Goal: Task Accomplishment & Management: Use online tool/utility

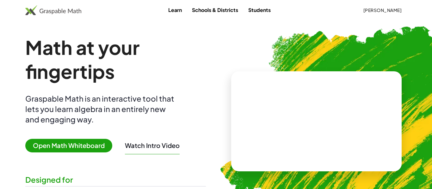
click at [77, 147] on span "Open Math Whiteboard" at bounding box center [68, 146] width 87 height 14
click at [174, 15] on link "Learn" at bounding box center [175, 10] width 24 height 12
click at [197, 10] on link "Schools & Districts" at bounding box center [215, 10] width 56 height 12
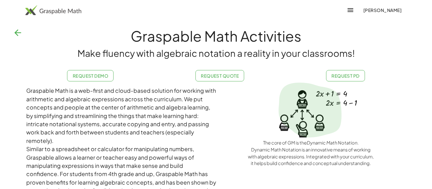
click at [18, 33] on icon "button" at bounding box center [18, 33] width 10 height 10
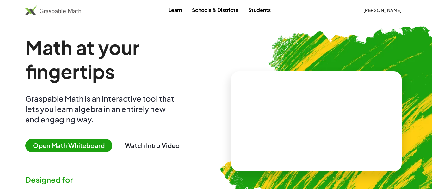
click at [253, 10] on link "Students" at bounding box center [259, 10] width 33 height 12
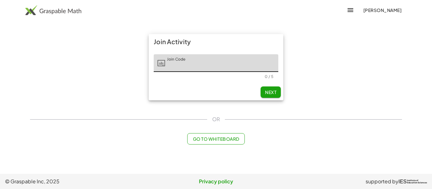
click at [207, 68] on input "Join Code" at bounding box center [221, 63] width 113 height 18
type input "*****"
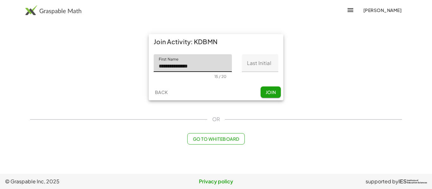
type input "**********"
click at [250, 64] on input "Last Initial" at bounding box center [260, 63] width 36 height 18
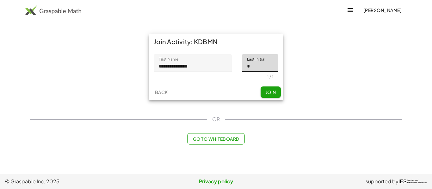
type input "*"
click at [208, 67] on input "**********" at bounding box center [193, 63] width 78 height 18
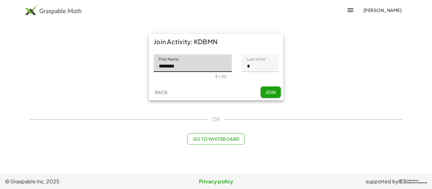
type input "*******"
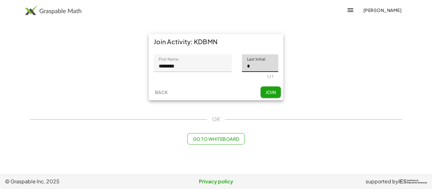
click at [267, 93] on span "Join" at bounding box center [270, 92] width 10 height 6
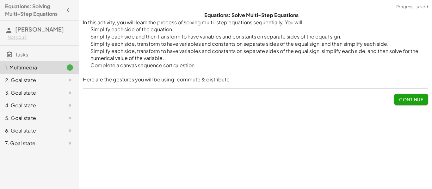
click at [410, 97] on span "Continue" at bounding box center [411, 100] width 24 height 6
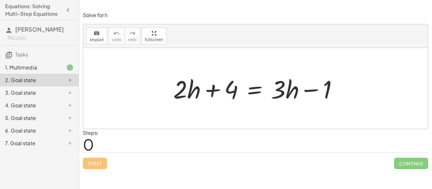
click at [188, 92] on div at bounding box center [258, 88] width 176 height 33
drag, startPoint x: 181, startPoint y: 114, endPoint x: 177, endPoint y: 109, distance: 6.1
click at [177, 109] on div at bounding box center [255, 88] width 345 height 81
click at [99, 40] on span "keypad" at bounding box center [97, 40] width 14 height 4
click at [102, 41] on span "keypad" at bounding box center [97, 40] width 14 height 4
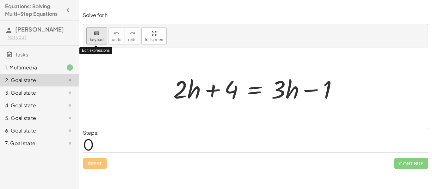
click at [102, 41] on span "keypad" at bounding box center [97, 40] width 14 height 4
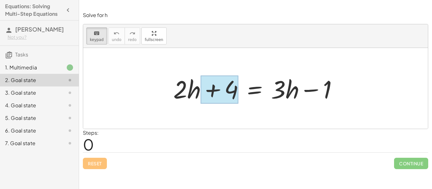
click at [231, 98] on div at bounding box center [220, 90] width 38 height 28
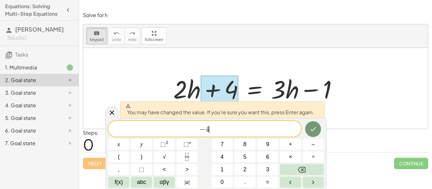
scroll to position [1, 0]
click at [310, 130] on icon "Done" at bounding box center [313, 130] width 8 height 8
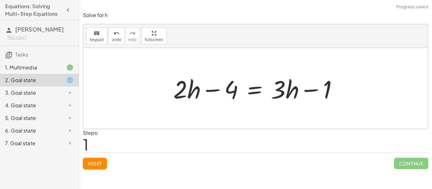
click at [229, 91] on div at bounding box center [258, 88] width 176 height 33
click at [214, 89] on div at bounding box center [258, 88] width 176 height 33
click at [93, 165] on span "Reset" at bounding box center [95, 164] width 14 height 6
click at [234, 92] on div at bounding box center [258, 88] width 176 height 33
click at [97, 38] on span "keypad" at bounding box center [97, 40] width 14 height 4
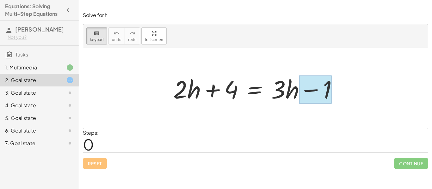
click at [301, 95] on div at bounding box center [315, 90] width 32 height 28
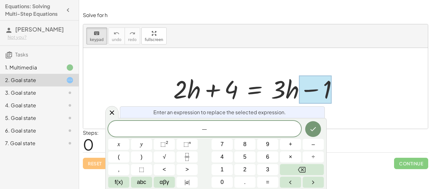
scroll to position [2, 0]
click at [310, 128] on icon "Done" at bounding box center [313, 130] width 8 height 8
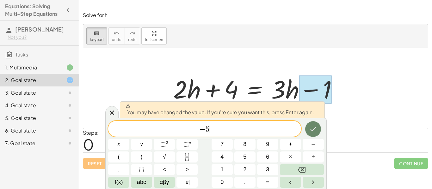
click at [310, 127] on icon "Done" at bounding box center [313, 130] width 8 height 8
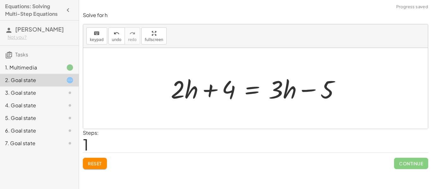
click at [233, 92] on div at bounding box center [258, 88] width 181 height 33
click at [99, 38] on span "keypad" at bounding box center [97, 40] width 14 height 4
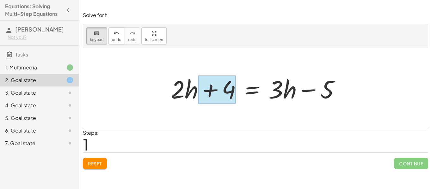
click at [221, 89] on div at bounding box center [217, 90] width 38 height 28
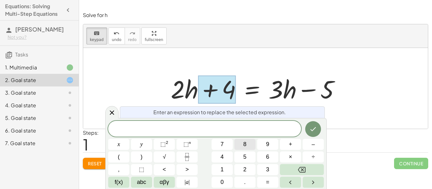
scroll to position [3, 0]
click at [313, 135] on button "Done" at bounding box center [313, 129] width 16 height 16
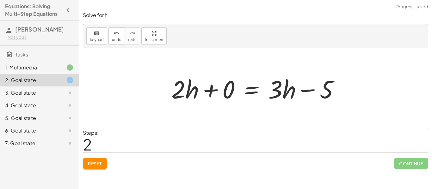
click at [207, 93] on div at bounding box center [257, 88] width 179 height 33
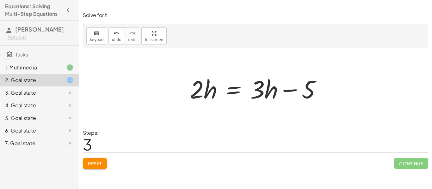
click at [95, 166] on span "Reset" at bounding box center [95, 164] width 14 height 6
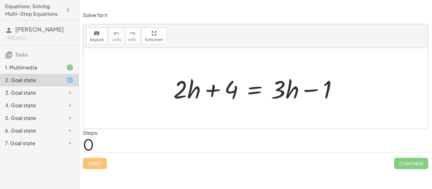
click at [179, 98] on div at bounding box center [258, 88] width 176 height 33
click at [91, 35] on div "keyboard" at bounding box center [97, 33] width 14 height 8
click at [187, 99] on div at bounding box center [180, 89] width 14 height 29
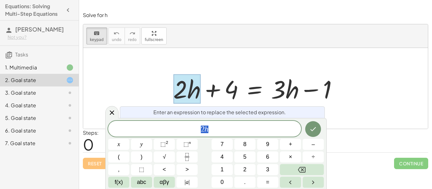
scroll to position [3, 0]
click at [282, 94] on div at bounding box center [258, 88] width 176 height 33
click at [309, 127] on icon "Done" at bounding box center [313, 130] width 8 height 8
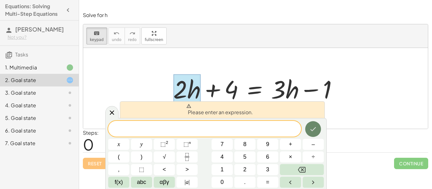
click at [311, 131] on icon "Done" at bounding box center [313, 130] width 8 height 8
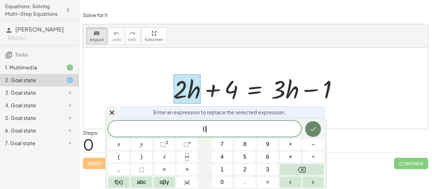
click at [315, 132] on icon "Done" at bounding box center [313, 130] width 8 height 8
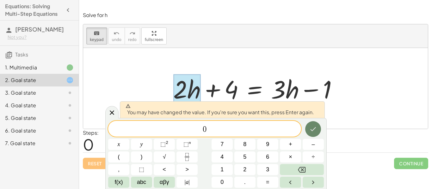
click at [316, 132] on icon "Done" at bounding box center [313, 130] width 8 height 8
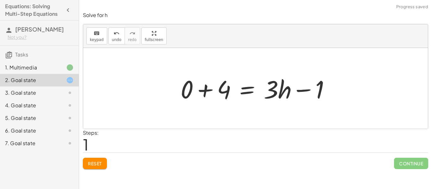
click at [274, 94] on div at bounding box center [257, 88] width 161 height 33
click at [100, 36] on div "keyboard" at bounding box center [97, 33] width 14 height 8
click at [276, 100] on div at bounding box center [271, 89] width 15 height 29
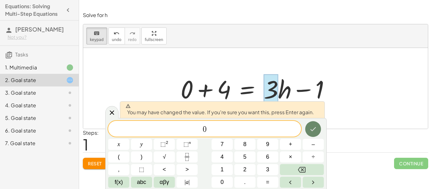
scroll to position [0, 0]
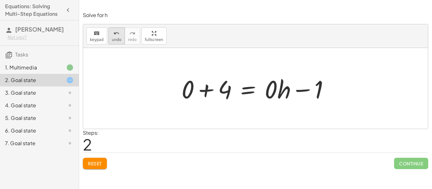
click at [120, 38] on button "undo undo" at bounding box center [116, 36] width 16 height 17
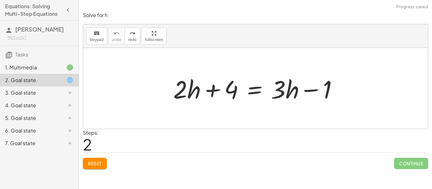
click at [194, 92] on div at bounding box center [258, 88] width 176 height 33
click at [93, 40] on span "keypad" at bounding box center [97, 40] width 14 height 4
click at [101, 162] on span "Reset" at bounding box center [95, 164] width 14 height 6
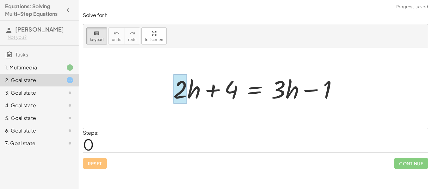
click at [182, 96] on div at bounding box center [180, 89] width 14 height 29
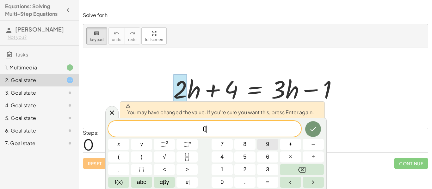
scroll to position [6, 0]
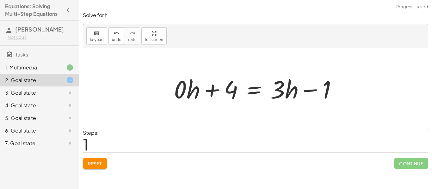
click at [179, 95] on div at bounding box center [258, 88] width 174 height 33
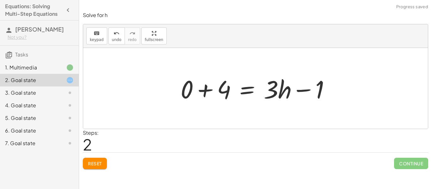
click at [215, 90] on div at bounding box center [257, 88] width 161 height 33
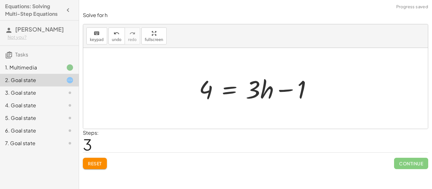
click at [256, 94] on div at bounding box center [258, 88] width 125 height 33
click at [95, 35] on icon "keyboard" at bounding box center [97, 34] width 6 height 8
click at [251, 96] on div at bounding box center [253, 89] width 15 height 29
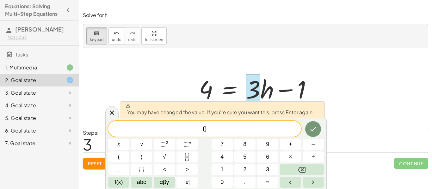
scroll to position [0, 0]
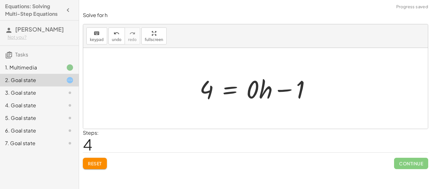
click at [265, 93] on div at bounding box center [257, 88] width 123 height 33
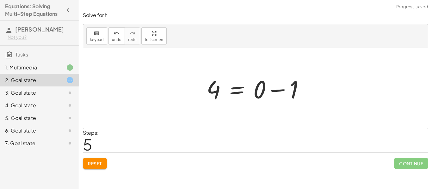
click at [105, 163] on button "Reset" at bounding box center [95, 163] width 24 height 11
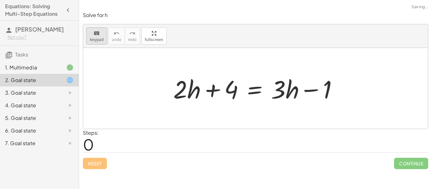
click at [91, 36] on div "keyboard" at bounding box center [97, 33] width 14 height 8
click at [191, 99] on div at bounding box center [187, 89] width 28 height 29
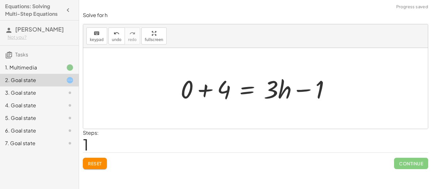
click at [205, 94] on div at bounding box center [257, 88] width 161 height 33
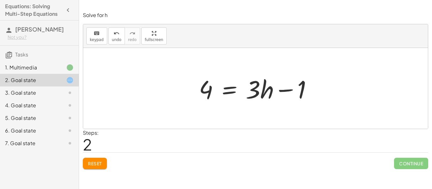
click at [281, 95] on div at bounding box center [258, 88] width 125 height 33
click at [291, 101] on div at bounding box center [258, 88] width 125 height 33
click at [101, 38] on span "keypad" at bounding box center [97, 40] width 14 height 4
click at [254, 91] on div at bounding box center [253, 89] width 15 height 29
click at [265, 100] on div at bounding box center [257, 88] width 123 height 33
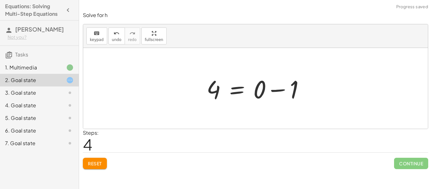
click at [267, 96] on div at bounding box center [257, 88] width 109 height 33
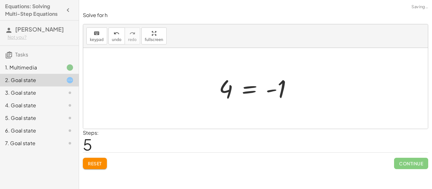
click at [256, 94] on div at bounding box center [258, 88] width 84 height 31
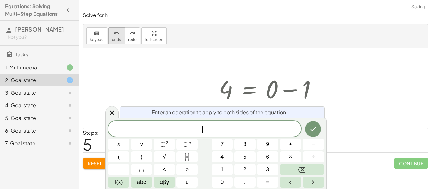
click at [120, 40] on button "undo undo" at bounding box center [116, 36] width 16 height 17
click at [301, 89] on div "+ · 2 · h + 4 = + · 3 · h − 1 + 0 + 4 = + · 3 · h − 1 4 = + · 3 · h − 1 4 = + ·…" at bounding box center [255, 88] width 92 height 34
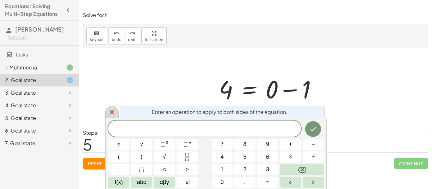
click at [112, 111] on icon at bounding box center [112, 113] width 8 height 8
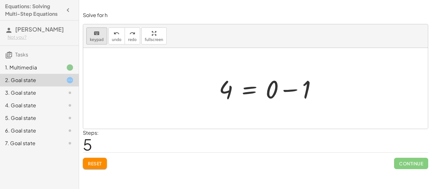
click at [98, 38] on span "keypad" at bounding box center [97, 40] width 14 height 4
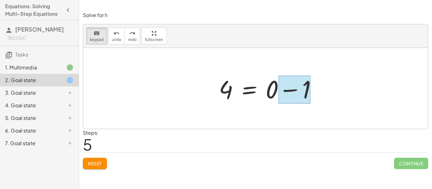
click at [295, 91] on div at bounding box center [294, 90] width 32 height 28
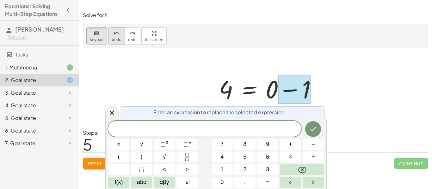
click at [116, 39] on span "undo" at bounding box center [116, 40] width 9 height 4
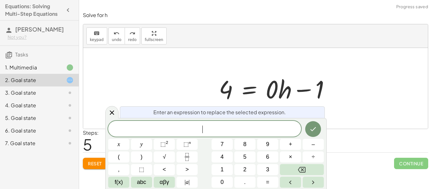
click at [267, 92] on div at bounding box center [258, 88] width 84 height 33
click at [112, 42] on span "undo" at bounding box center [116, 40] width 9 height 4
click at [110, 114] on icon at bounding box center [112, 113] width 8 height 8
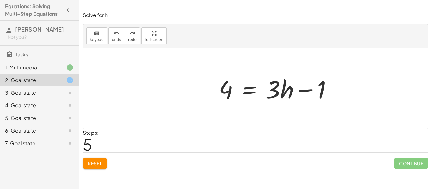
click at [90, 163] on span "Reset" at bounding box center [95, 164] width 14 height 6
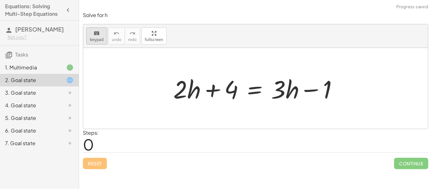
click at [99, 33] on div "keyboard" at bounding box center [97, 33] width 14 height 8
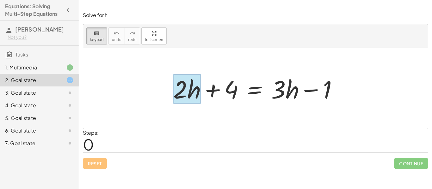
click at [196, 97] on div at bounding box center [187, 89] width 28 height 29
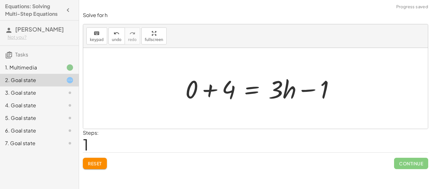
click at [226, 91] on div at bounding box center [262, 88] width 161 height 33
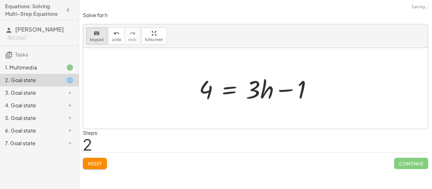
click at [101, 36] on div "keyboard" at bounding box center [97, 33] width 14 height 8
click at [253, 98] on div at bounding box center [253, 89] width 15 height 29
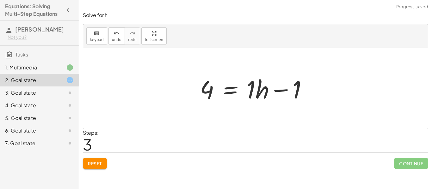
click at [251, 97] on div at bounding box center [256, 88] width 119 height 33
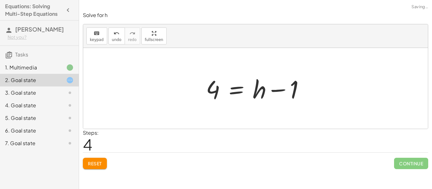
click at [278, 93] on div at bounding box center [258, 88] width 110 height 33
click at [99, 40] on span "keypad" at bounding box center [97, 40] width 14 height 4
click at [214, 100] on div at bounding box center [213, 90] width 14 height 28
click at [294, 87] on div at bounding box center [258, 88] width 110 height 33
click at [102, 39] on span "keypad" at bounding box center [97, 40] width 14 height 4
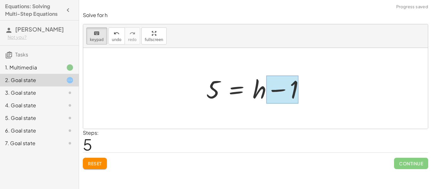
click at [273, 93] on div at bounding box center [282, 90] width 32 height 28
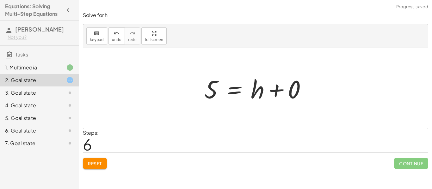
click at [285, 91] on div at bounding box center [258, 88] width 114 height 33
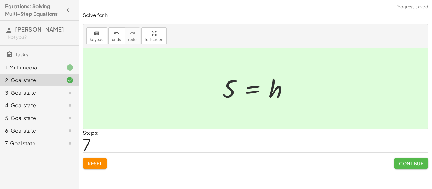
click at [405, 165] on span "Continue" at bounding box center [411, 164] width 24 height 6
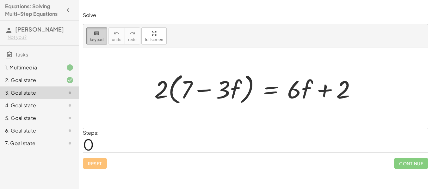
click at [98, 38] on span "keypad" at bounding box center [97, 40] width 14 height 4
click at [100, 35] on div "keyboard" at bounding box center [97, 33] width 14 height 8
click at [165, 89] on div at bounding box center [257, 89] width 213 height 36
click at [176, 93] on div at bounding box center [257, 89] width 213 height 36
click at [179, 94] on div at bounding box center [257, 89] width 213 height 36
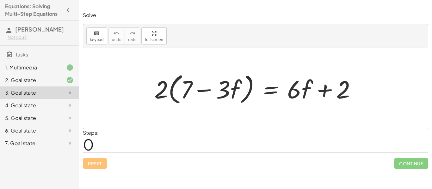
click at [191, 93] on div at bounding box center [257, 89] width 213 height 36
click at [231, 90] on div at bounding box center [257, 89] width 213 height 36
click at [97, 40] on span "keypad" at bounding box center [97, 40] width 14 height 4
click at [93, 39] on span "keypad" at bounding box center [97, 40] width 14 height 4
click at [165, 94] on div at bounding box center [257, 89] width 213 height 36
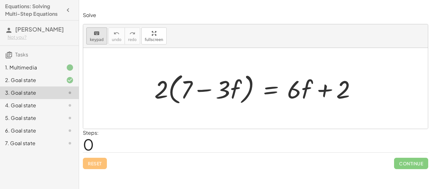
click at [93, 38] on span "keypad" at bounding box center [97, 40] width 14 height 4
drag, startPoint x: 163, startPoint y: 90, endPoint x: 182, endPoint y: 95, distance: 19.3
click at [162, 94] on div at bounding box center [161, 89] width 14 height 29
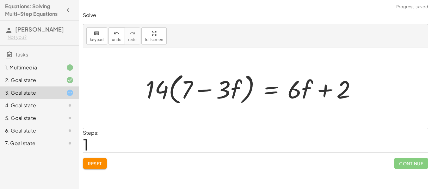
click at [186, 94] on div at bounding box center [254, 89] width 222 height 36
click at [187, 89] on div at bounding box center [254, 89] width 222 height 36
click at [97, 42] on button "keyboard keypad" at bounding box center [96, 36] width 21 height 17
click at [190, 91] on div at bounding box center [187, 89] width 12 height 29
click at [190, 92] on div at bounding box center [252, 89] width 223 height 36
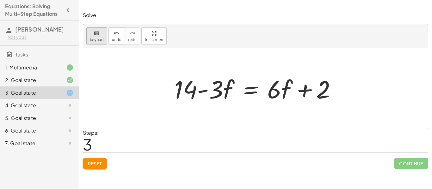
click at [98, 40] on span "keypad" at bounding box center [97, 40] width 14 height 4
click at [210, 90] on div at bounding box center [210, 90] width 26 height 28
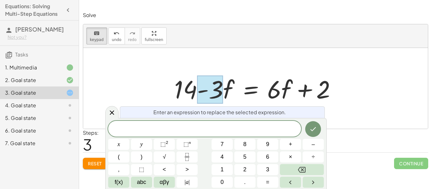
click at [152, 70] on div at bounding box center [255, 88] width 345 height 81
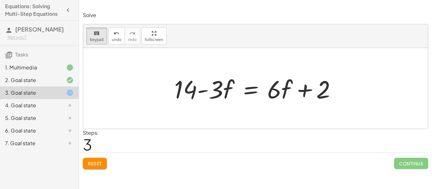
click at [88, 164] on span "Reset" at bounding box center [95, 164] width 14 height 6
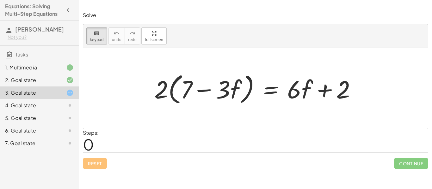
click at [141, 139] on div "Steps: 0" at bounding box center [255, 140] width 345 height 23
click at [219, 100] on div at bounding box center [223, 89] width 15 height 29
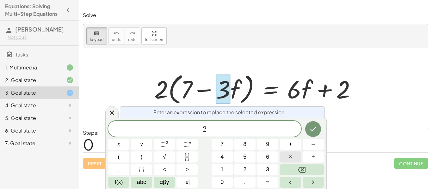
click at [295, 159] on button "×" at bounding box center [290, 157] width 21 height 11
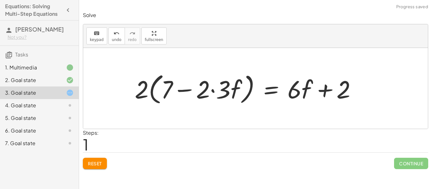
click at [151, 90] on div at bounding box center [248, 89] width 233 height 36
click at [93, 38] on span "keypad" at bounding box center [97, 40] width 14 height 4
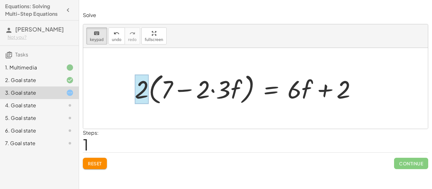
click at [144, 97] on div at bounding box center [142, 89] width 14 height 29
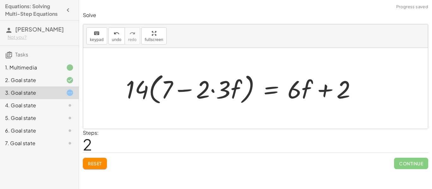
click at [173, 90] on div at bounding box center [244, 89] width 242 height 36
click at [94, 41] on span "keypad" at bounding box center [97, 40] width 14 height 4
click at [171, 89] on div at bounding box center [167, 89] width 12 height 29
click at [145, 91] on div at bounding box center [243, 89] width 243 height 36
click at [155, 94] on div at bounding box center [243, 89] width 243 height 36
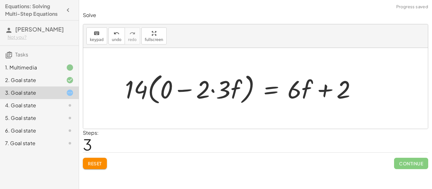
click at [165, 95] on div at bounding box center [243, 89] width 243 height 36
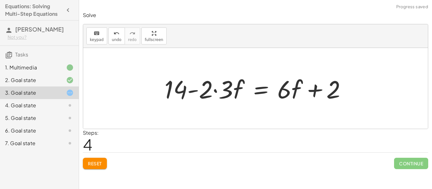
click at [202, 95] on div at bounding box center [257, 88] width 193 height 33
click at [194, 96] on div at bounding box center [257, 88] width 193 height 33
click at [98, 38] on span "keypad" at bounding box center [97, 40] width 14 height 4
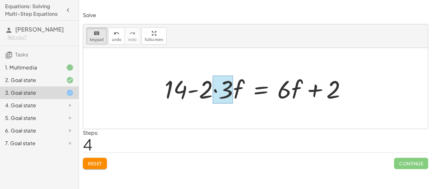
click at [216, 94] on div at bounding box center [223, 90] width 21 height 28
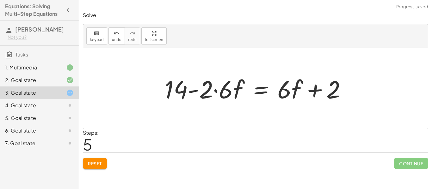
click at [212, 87] on div at bounding box center [258, 88] width 193 height 33
click at [99, 40] on span "keypad" at bounding box center [97, 40] width 14 height 4
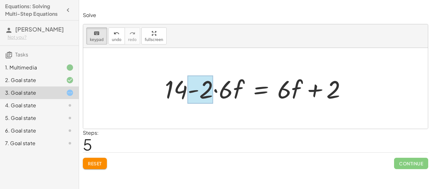
click at [207, 93] on div at bounding box center [201, 90] width 26 height 28
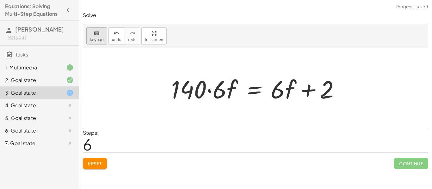
click at [101, 43] on button "keyboard keypad" at bounding box center [96, 36] width 21 height 17
click at [211, 95] on div at bounding box center [217, 90] width 20 height 28
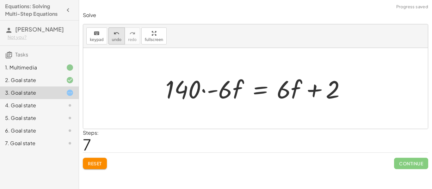
click at [112, 39] on span "undo" at bounding box center [116, 40] width 9 height 4
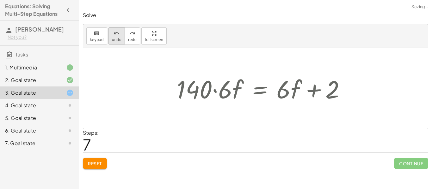
click at [112, 39] on span "undo" at bounding box center [116, 40] width 9 height 4
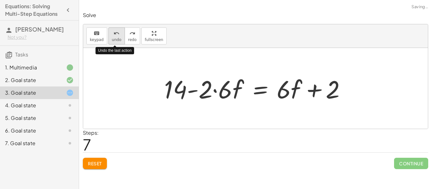
click at [112, 39] on span "undo" at bounding box center [116, 40] width 9 height 4
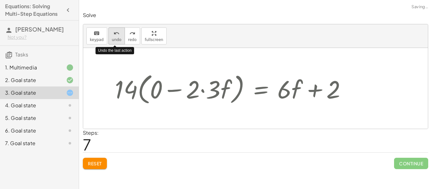
click at [112, 39] on span "undo" at bounding box center [116, 40] width 9 height 4
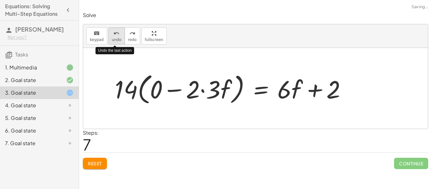
click at [112, 39] on span "undo" at bounding box center [116, 40] width 9 height 4
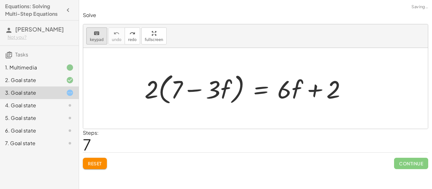
click at [100, 34] on div "keyboard" at bounding box center [97, 33] width 14 height 8
click at [213, 91] on div at bounding box center [213, 89] width 15 height 29
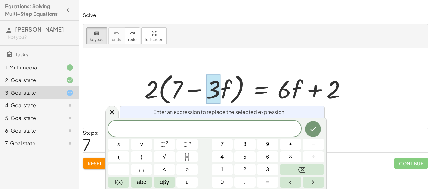
click at [89, 163] on span "Reset" at bounding box center [95, 164] width 14 height 6
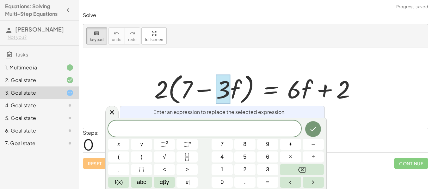
click at [224, 96] on div at bounding box center [223, 89] width 15 height 29
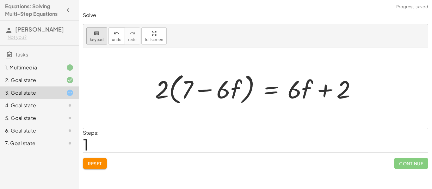
click at [99, 36] on icon "keyboard" at bounding box center [97, 34] width 6 height 8
click at [162, 95] on div at bounding box center [162, 89] width 14 height 29
click at [191, 93] on div at bounding box center [254, 89] width 222 height 36
click at [92, 38] on span "keypad" at bounding box center [97, 40] width 14 height 4
click at [188, 95] on div at bounding box center [187, 89] width 12 height 29
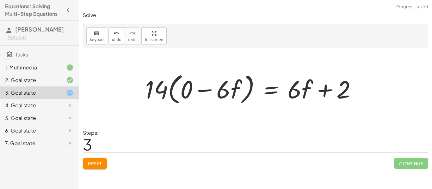
click at [185, 95] on div at bounding box center [253, 89] width 223 height 36
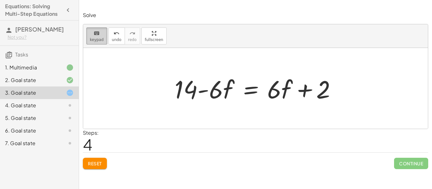
click at [102, 35] on div "keyboard" at bounding box center [97, 33] width 14 height 8
click at [272, 96] on div at bounding box center [274, 89] width 14 height 29
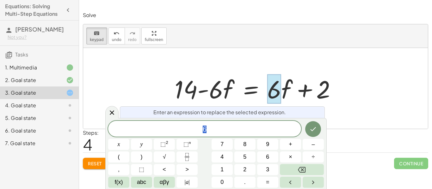
click at [245, 70] on div at bounding box center [255, 88] width 345 height 81
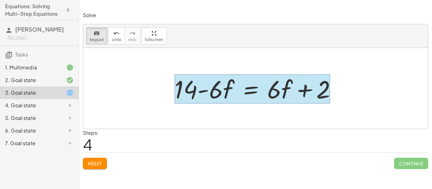
click at [265, 87] on div at bounding box center [253, 89] width 156 height 29
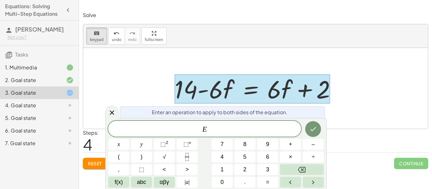
click at [277, 92] on div at bounding box center [253, 89] width 156 height 29
click at [264, 57] on div at bounding box center [255, 88] width 345 height 81
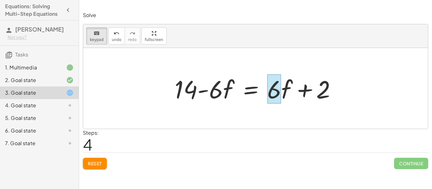
click at [275, 95] on div at bounding box center [274, 89] width 14 height 29
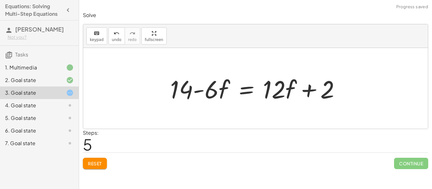
click at [209, 92] on div at bounding box center [258, 88] width 182 height 33
click at [212, 95] on div at bounding box center [258, 88] width 182 height 33
click at [214, 96] on div at bounding box center [258, 88] width 182 height 33
click at [95, 48] on div at bounding box center [255, 88] width 345 height 81
click at [96, 42] on button "keyboard keypad" at bounding box center [96, 36] width 21 height 17
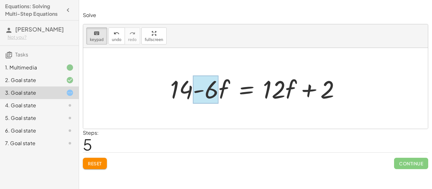
click at [209, 98] on div at bounding box center [206, 90] width 26 height 28
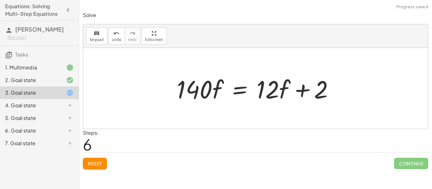
click at [209, 92] on div at bounding box center [258, 88] width 169 height 33
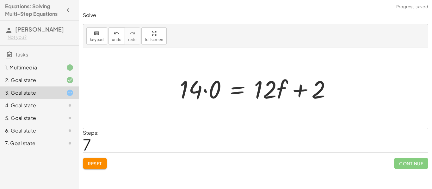
click at [215, 98] on div at bounding box center [257, 88] width 163 height 33
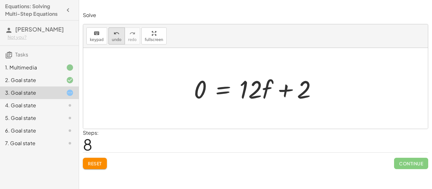
click at [114, 41] on span "undo" at bounding box center [116, 40] width 9 height 4
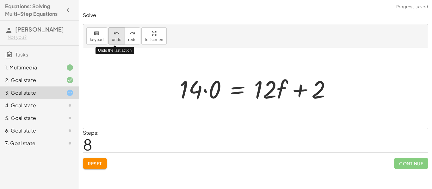
click at [114, 41] on span "undo" at bounding box center [116, 40] width 9 height 4
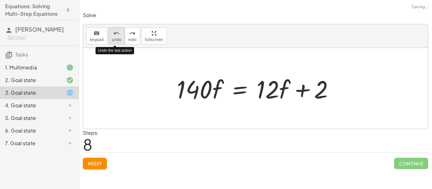
click at [114, 42] on span "undo" at bounding box center [116, 40] width 9 height 4
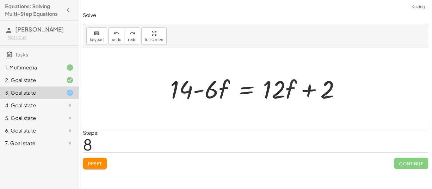
click at [218, 92] on div at bounding box center [258, 88] width 182 height 33
click at [101, 38] on span "keypad" at bounding box center [97, 40] width 14 height 4
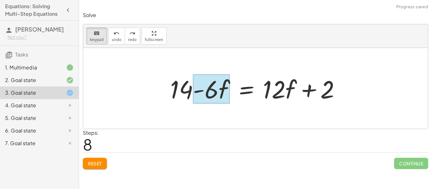
click at [223, 97] on div at bounding box center [211, 89] width 37 height 29
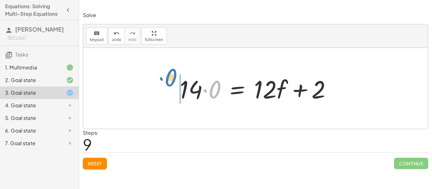
drag, startPoint x: 204, startPoint y: 95, endPoint x: 158, endPoint y: 85, distance: 46.1
click at [158, 85] on div "· 2 · ( + 7 − · 3 · f ) = + · 6 · f + 2 · 2 · ( + 7 − · 6 · f ) = + · 6 · f + 2…" at bounding box center [255, 88] width 345 height 81
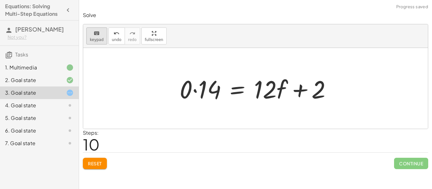
click at [102, 41] on span "keypad" at bounding box center [97, 40] width 14 height 4
click at [186, 94] on div at bounding box center [186, 89] width 13 height 29
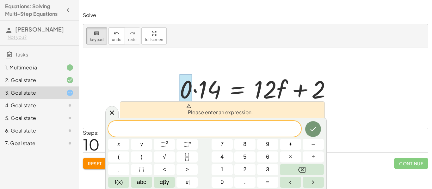
click at [172, 64] on div at bounding box center [255, 88] width 345 height 81
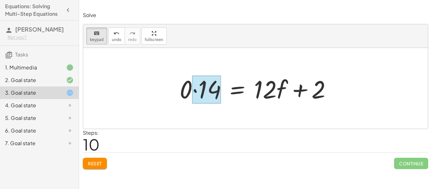
click at [195, 93] on div at bounding box center [206, 90] width 29 height 28
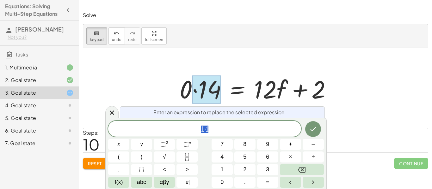
click at [125, 46] on div "keyboard keypad undo [PERSON_NAME] redo fullscreen" at bounding box center [255, 36] width 345 height 24
click at [116, 39] on span "undo" at bounding box center [116, 40] width 9 height 4
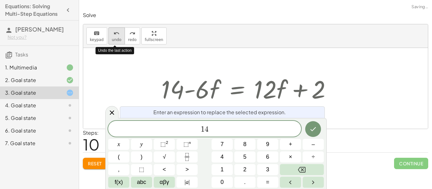
click at [116, 39] on span "undo" at bounding box center [116, 40] width 9 height 4
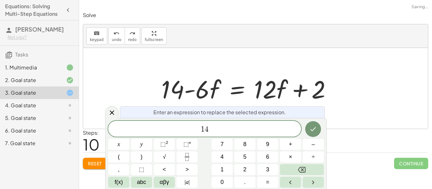
click at [0, 0] on div "Solve keyboard keypad undo undo redo redo fullscreen · 2 · ( + 7 − · 3 · f ) = …" at bounding box center [0, 0] width 0 height 0
click at [91, 164] on span "Reset" at bounding box center [95, 164] width 14 height 6
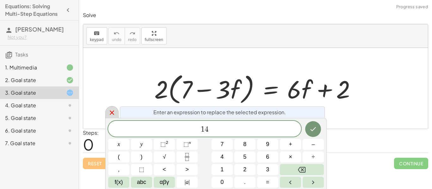
click at [105, 114] on div at bounding box center [111, 112] width 13 height 12
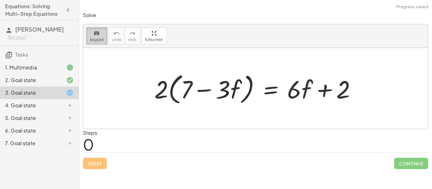
click at [99, 39] on span "keypad" at bounding box center [97, 40] width 14 height 4
click at [101, 35] on div "keyboard" at bounding box center [97, 33] width 14 height 8
click at [176, 91] on div at bounding box center [257, 89] width 213 height 36
click at [170, 94] on div at bounding box center [257, 89] width 213 height 36
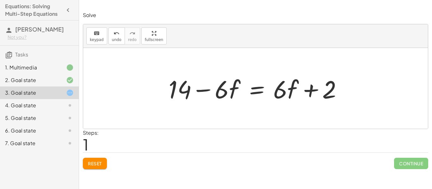
click at [287, 96] on div at bounding box center [257, 88] width 185 height 33
click at [235, 90] on div at bounding box center [257, 88] width 185 height 33
click at [225, 95] on div at bounding box center [257, 88] width 185 height 33
drag, startPoint x: 287, startPoint y: 92, endPoint x: 288, endPoint y: 95, distance: 3.2
click at [288, 95] on div at bounding box center [257, 88] width 185 height 33
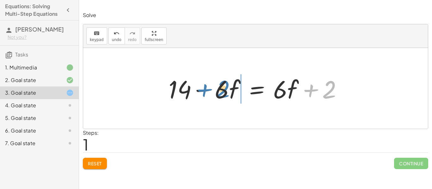
drag, startPoint x: 332, startPoint y: 93, endPoint x: 225, endPoint y: 93, distance: 106.3
click at [225, 93] on div at bounding box center [257, 88] width 185 height 33
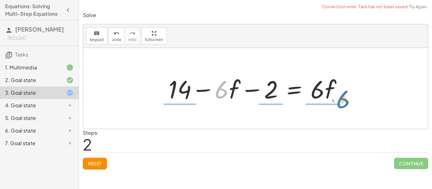
drag, startPoint x: 217, startPoint y: 90, endPoint x: 337, endPoint y: 96, distance: 120.7
click at [337, 96] on div at bounding box center [257, 88] width 185 height 33
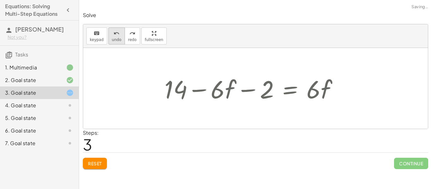
click at [112, 38] on span "undo" at bounding box center [116, 40] width 9 height 4
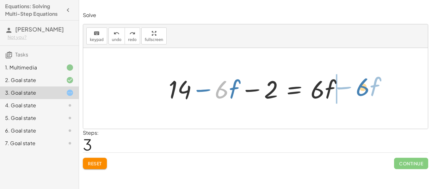
drag, startPoint x: 223, startPoint y: 93, endPoint x: 362, endPoint y: 91, distance: 139.8
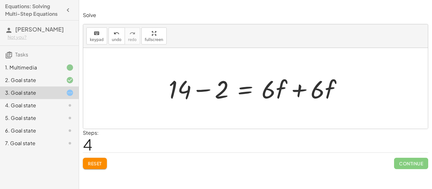
click at [302, 88] on div at bounding box center [257, 88] width 185 height 33
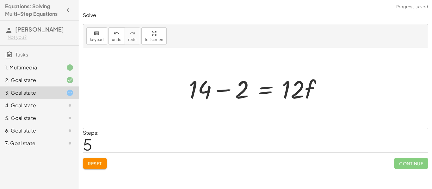
click at [231, 94] on div at bounding box center [258, 88] width 145 height 33
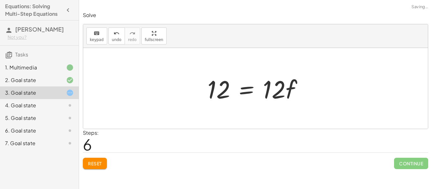
click at [265, 91] on div at bounding box center [257, 88] width 107 height 33
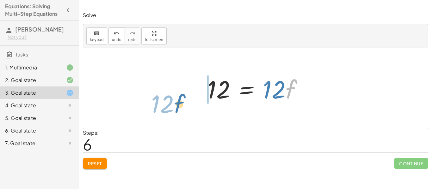
drag, startPoint x: 290, startPoint y: 89, endPoint x: 182, endPoint y: 90, distance: 107.5
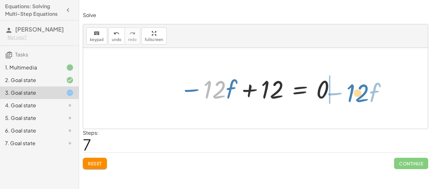
drag, startPoint x: 208, startPoint y: 91, endPoint x: 344, endPoint y: 92, distance: 135.7
click at [344, 92] on div "· 2 · ( + 7 − · 3 · f ) = + · 6 · f + 2 + 14 − · 6 · f = + · 6 · f + 2 + 14 − ·…" at bounding box center [255, 88] width 345 height 81
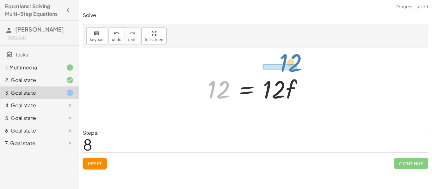
drag, startPoint x: 226, startPoint y: 94, endPoint x: 298, endPoint y: 67, distance: 76.1
click at [298, 67] on div "· 2 · ( + 7 − · 3 · f ) = + · 6 · f + 2 + 14 − · 6 · f = + · 6 · f + 2 + 14 − ·…" at bounding box center [255, 88] width 345 height 81
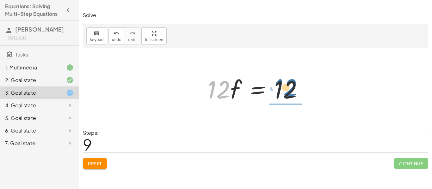
drag, startPoint x: 217, startPoint y: 90, endPoint x: 284, endPoint y: 90, distance: 67.0
click at [284, 90] on div at bounding box center [257, 88] width 107 height 33
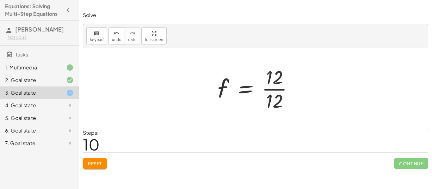
click at [282, 102] on div at bounding box center [257, 88] width 87 height 49
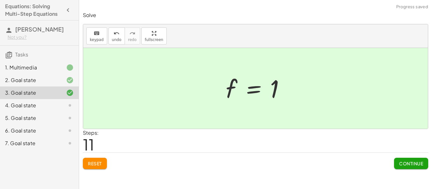
click at [414, 167] on button "Continue" at bounding box center [411, 163] width 34 height 11
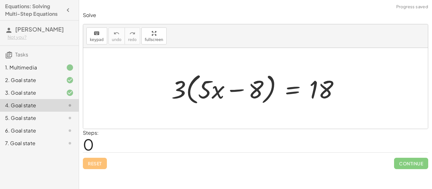
click at [279, 102] on div at bounding box center [257, 89] width 179 height 36
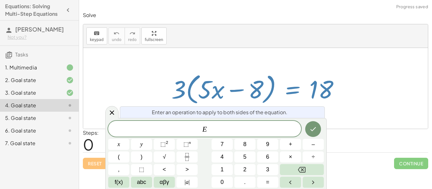
click at [268, 99] on div at bounding box center [257, 89] width 179 height 36
click at [260, 72] on div at bounding box center [257, 89] width 179 height 36
click at [108, 112] on icon at bounding box center [112, 113] width 8 height 8
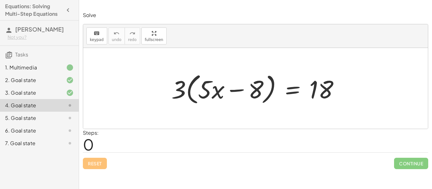
click at [176, 89] on div at bounding box center [257, 89] width 179 height 36
click at [253, 90] on div at bounding box center [257, 89] width 179 height 36
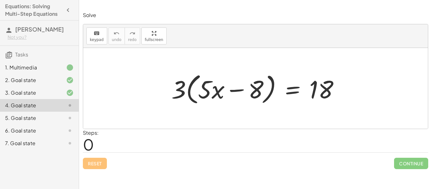
click at [210, 91] on div at bounding box center [257, 89] width 179 height 36
click at [179, 86] on div at bounding box center [257, 89] width 179 height 36
click at [277, 110] on div at bounding box center [255, 88] width 345 height 81
click at [255, 90] on div at bounding box center [257, 89] width 179 height 36
click at [209, 95] on div at bounding box center [257, 89] width 179 height 36
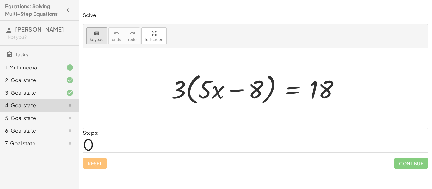
click at [96, 33] on icon "keyboard" at bounding box center [97, 34] width 6 height 8
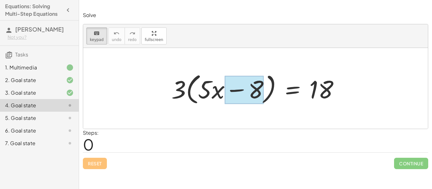
click at [226, 81] on div at bounding box center [244, 90] width 39 height 28
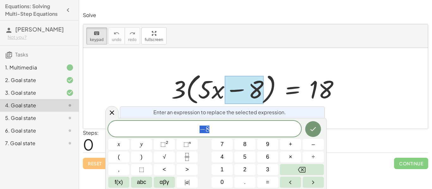
click at [226, 81] on div at bounding box center [244, 90] width 39 height 28
click at [203, 67] on div at bounding box center [255, 88] width 345 height 81
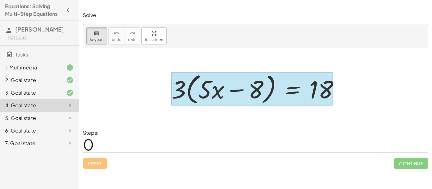
click at [284, 96] on div at bounding box center [252, 89] width 162 height 33
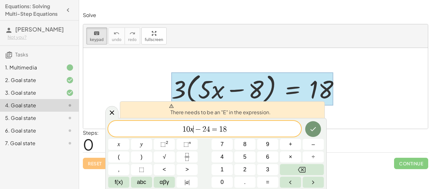
click at [193, 132] on span "1 0 x ​ − 2 4 = 1 8" at bounding box center [204, 129] width 193 height 9
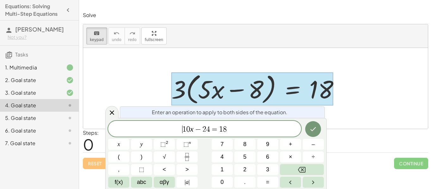
click at [181, 127] on span "​ 1 0 x − 2 4 = 1 8" at bounding box center [204, 129] width 193 height 9
click at [115, 112] on icon at bounding box center [112, 113] width 8 height 8
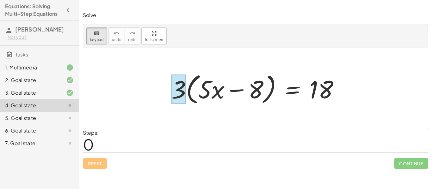
click at [174, 93] on div at bounding box center [178, 89] width 15 height 29
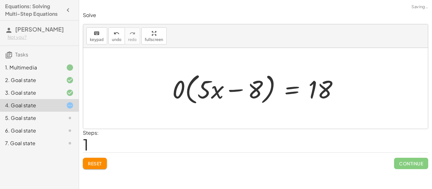
click at [194, 88] on div at bounding box center [257, 89] width 177 height 36
click at [185, 89] on div at bounding box center [257, 89] width 177 height 36
click at [178, 91] on div at bounding box center [257, 89] width 177 height 36
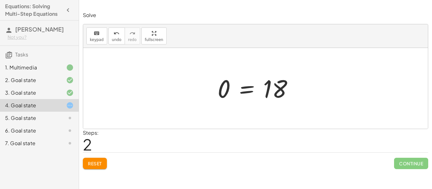
click at [87, 166] on button "Reset" at bounding box center [95, 163] width 24 height 11
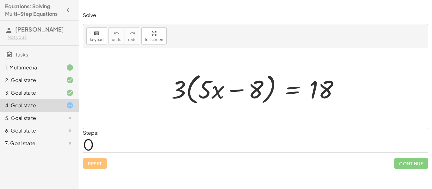
click at [201, 97] on div at bounding box center [257, 89] width 179 height 36
click at [97, 35] on icon "keyboard" at bounding box center [97, 34] width 6 height 8
click at [206, 93] on div at bounding box center [205, 89] width 14 height 29
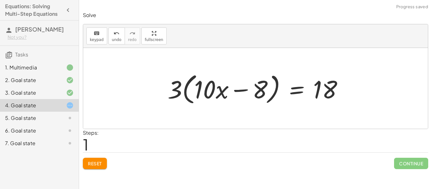
click at [260, 90] on div at bounding box center [257, 89] width 187 height 36
click at [97, 39] on span "keypad" at bounding box center [97, 40] width 14 height 4
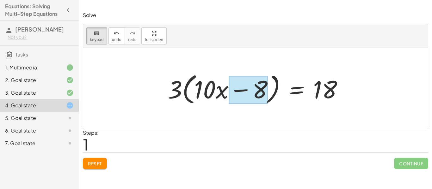
click at [258, 95] on div at bounding box center [248, 90] width 39 height 28
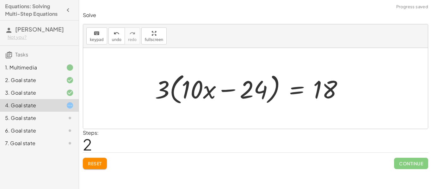
click at [157, 91] on div at bounding box center [252, 89] width 200 height 36
click at [99, 40] on span "keypad" at bounding box center [97, 40] width 14 height 4
click at [98, 38] on span "keypad" at bounding box center [97, 40] width 14 height 4
click at [168, 75] on div at bounding box center [252, 89] width 200 height 36
click at [170, 78] on div at bounding box center [252, 89] width 200 height 36
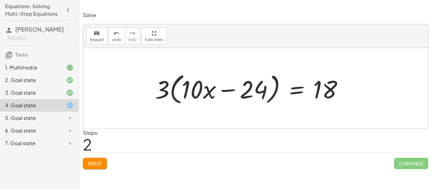
click at [211, 100] on div at bounding box center [252, 89] width 200 height 36
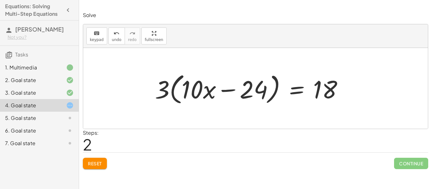
click at [211, 100] on div at bounding box center [252, 89] width 200 height 36
click at [184, 92] on div at bounding box center [252, 89] width 200 height 36
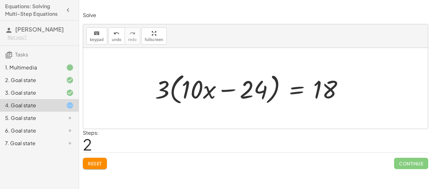
click at [95, 164] on span "Reset" at bounding box center [95, 164] width 14 height 6
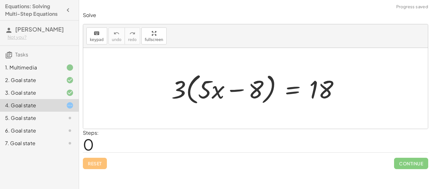
click at [202, 93] on div at bounding box center [257, 89] width 179 height 36
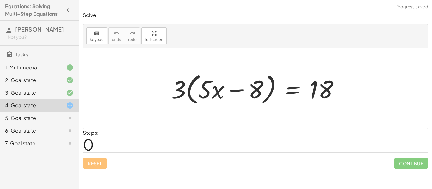
click at [190, 91] on div at bounding box center [257, 89] width 179 height 36
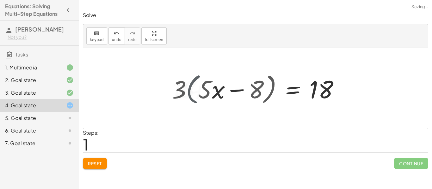
click at [190, 91] on div at bounding box center [267, 88] width 161 height 33
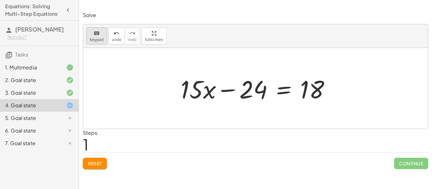
click at [99, 41] on span "keypad" at bounding box center [97, 40] width 14 height 4
click at [319, 92] on div at bounding box center [312, 90] width 24 height 28
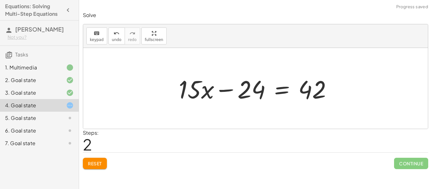
click at [245, 97] on div at bounding box center [258, 88] width 165 height 33
click at [100, 41] on span "keypad" at bounding box center [97, 40] width 14 height 4
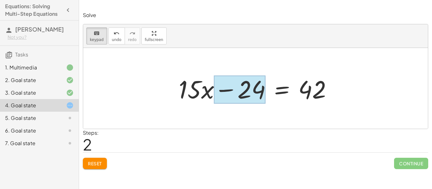
click at [252, 94] on div at bounding box center [240, 90] width 52 height 28
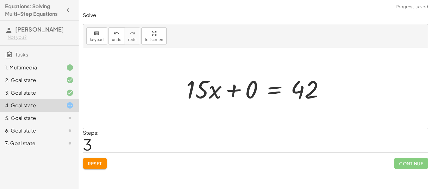
click at [222, 87] on div at bounding box center [258, 88] width 150 height 33
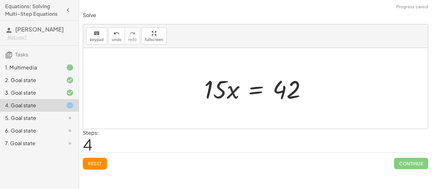
click at [244, 92] on div at bounding box center [258, 88] width 114 height 33
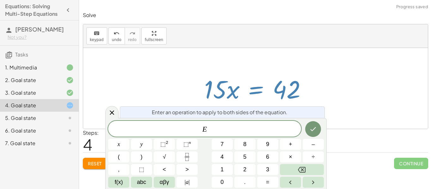
click at [238, 78] on div at bounding box center [258, 88] width 114 height 33
click at [113, 113] on icon at bounding box center [112, 113] width 8 height 8
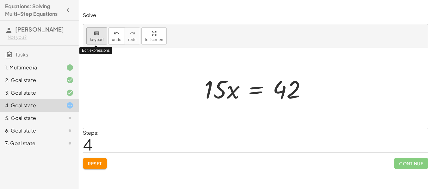
click at [102, 39] on button "keyboard keypad" at bounding box center [96, 36] width 21 height 17
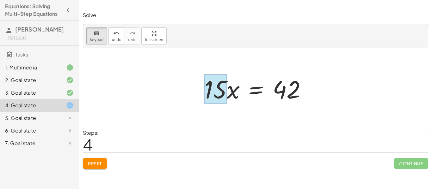
click at [211, 88] on div at bounding box center [215, 89] width 22 height 29
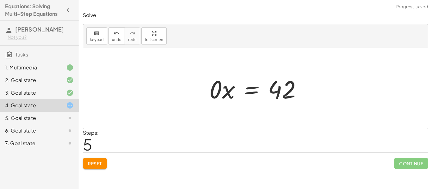
click at [230, 95] on div at bounding box center [258, 88] width 104 height 33
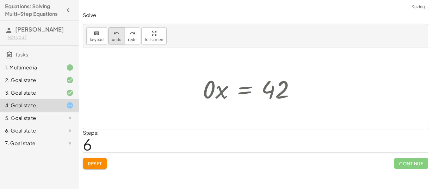
click at [113, 43] on button "undo undo" at bounding box center [116, 36] width 16 height 17
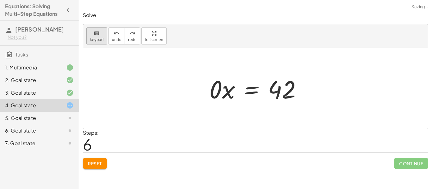
click at [98, 40] on span "keypad" at bounding box center [97, 40] width 14 height 4
click at [214, 92] on div at bounding box center [215, 89] width 13 height 29
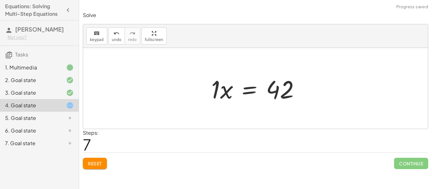
click at [221, 93] on div at bounding box center [258, 88] width 100 height 33
click at [251, 91] on div at bounding box center [262, 88] width 91 height 31
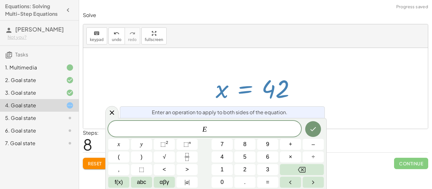
click at [285, 63] on div at bounding box center [255, 88] width 345 height 81
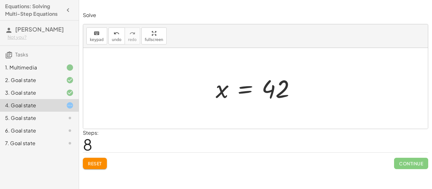
click at [86, 159] on button "Reset" at bounding box center [95, 163] width 24 height 11
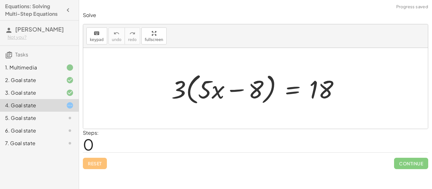
click at [197, 97] on div at bounding box center [257, 89] width 179 height 36
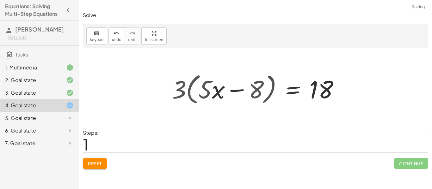
click at [197, 97] on div at bounding box center [267, 88] width 161 height 33
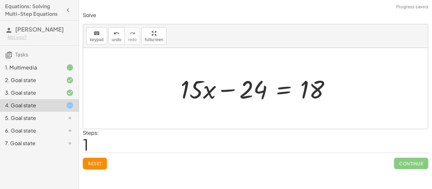
click at [212, 95] on div at bounding box center [257, 88] width 161 height 33
click at [242, 99] on div at bounding box center [257, 88] width 161 height 33
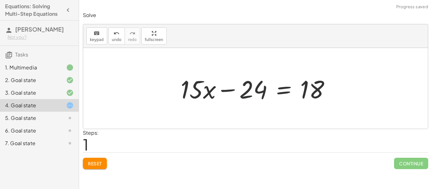
click at [242, 99] on div at bounding box center [257, 88] width 161 height 33
click at [95, 38] on span "keypad" at bounding box center [97, 40] width 14 height 4
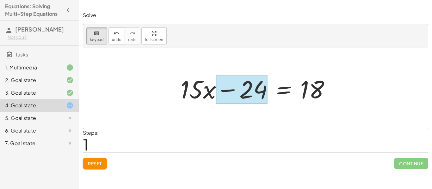
click at [240, 93] on div at bounding box center [242, 90] width 52 height 28
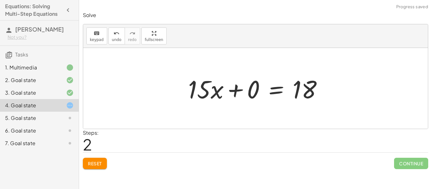
click at [232, 93] on div at bounding box center [258, 88] width 146 height 33
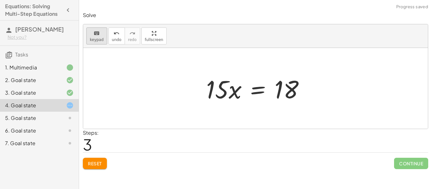
click at [98, 40] on span "keypad" at bounding box center [97, 40] width 14 height 4
click at [282, 94] on div at bounding box center [287, 90] width 24 height 28
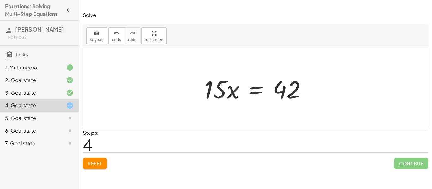
click at [219, 94] on div at bounding box center [258, 88] width 114 height 33
click at [212, 87] on div at bounding box center [258, 88] width 114 height 33
click at [92, 36] on div "keyboard" at bounding box center [97, 33] width 14 height 8
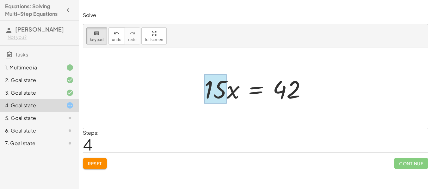
click at [210, 89] on div at bounding box center [215, 89] width 22 height 29
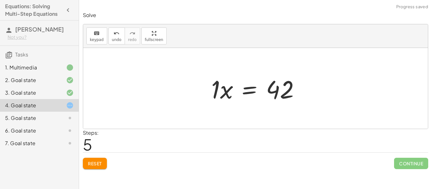
click at [219, 95] on div at bounding box center [258, 88] width 100 height 33
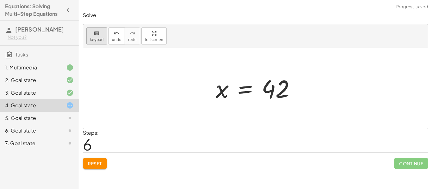
click at [91, 34] on div "keyboard" at bounding box center [97, 33] width 14 height 8
click at [273, 91] on div at bounding box center [276, 89] width 28 height 28
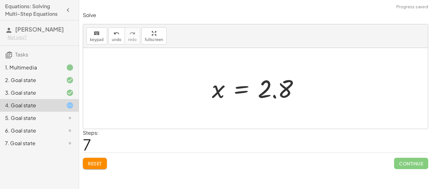
click at [260, 94] on div at bounding box center [258, 88] width 98 height 31
click at [116, 40] on span "undo" at bounding box center [116, 40] width 9 height 4
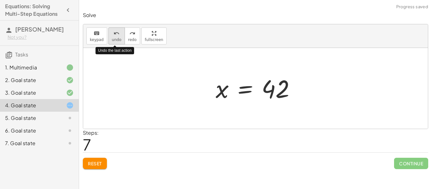
click at [116, 40] on span "undo" at bounding box center [116, 40] width 9 height 4
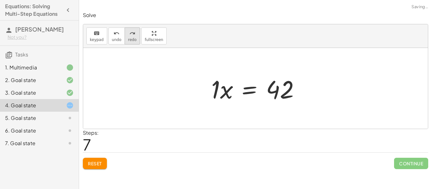
click at [133, 42] on span "redo" at bounding box center [132, 40] width 9 height 4
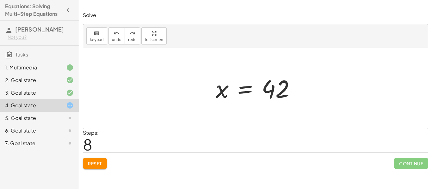
click at [277, 98] on div at bounding box center [258, 88] width 91 height 31
click at [271, 93] on div at bounding box center [258, 88] width 91 height 31
click at [93, 41] on span "keypad" at bounding box center [97, 40] width 14 height 4
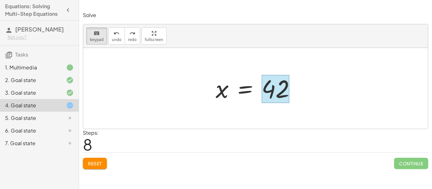
click at [283, 95] on div at bounding box center [276, 89] width 28 height 28
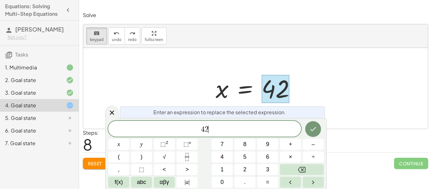
click at [211, 133] on span "4 2 ​" at bounding box center [204, 129] width 193 height 9
click at [181, 158] on button "Fraction" at bounding box center [186, 157] width 21 height 11
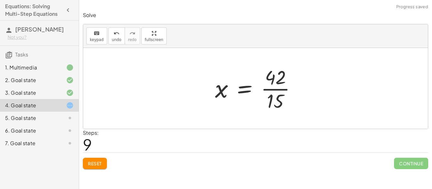
click at [274, 91] on div at bounding box center [258, 88] width 92 height 49
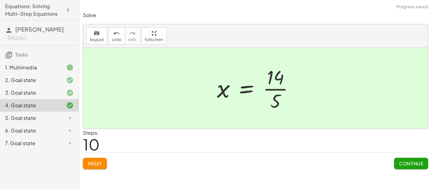
click at [403, 164] on span "Continue" at bounding box center [411, 164] width 24 height 6
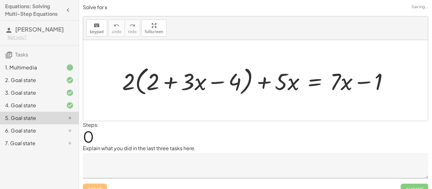
click at [140, 91] on div at bounding box center [258, 81] width 278 height 34
click at [140, 91] on div at bounding box center [255, 80] width 345 height 81
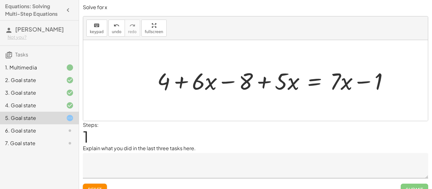
click at [289, 86] on div at bounding box center [275, 80] width 243 height 30
click at [193, 91] on div at bounding box center [275, 80] width 243 height 30
click at [182, 84] on div at bounding box center [275, 80] width 243 height 30
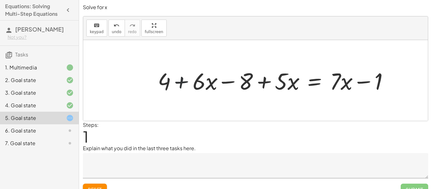
click at [182, 84] on div at bounding box center [275, 80] width 243 height 30
click at [247, 86] on div at bounding box center [275, 80] width 243 height 30
click at [248, 81] on div at bounding box center [275, 80] width 243 height 30
click at [229, 82] on div at bounding box center [275, 80] width 243 height 30
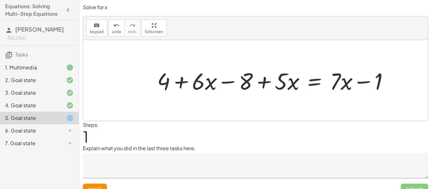
click at [265, 82] on div at bounding box center [275, 80] width 243 height 30
click at [344, 86] on div at bounding box center [275, 80] width 243 height 30
click at [359, 83] on div at bounding box center [275, 80] width 243 height 30
click at [312, 78] on div at bounding box center [275, 80] width 243 height 30
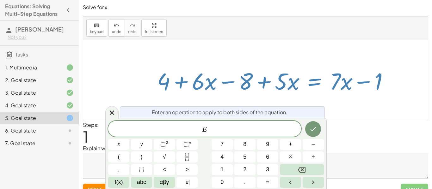
click at [295, 91] on div at bounding box center [275, 80] width 243 height 30
click at [171, 81] on div at bounding box center [275, 80] width 243 height 30
click at [112, 112] on icon at bounding box center [112, 113] width 4 height 4
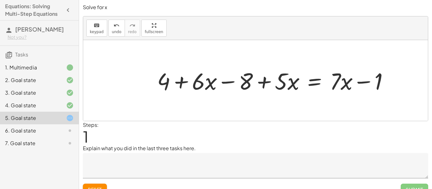
click at [103, 187] on button "Reset" at bounding box center [95, 189] width 24 height 11
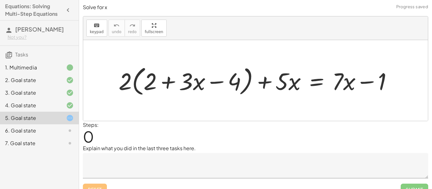
click at [44, 107] on div "4. Goal state" at bounding box center [30, 106] width 51 height 8
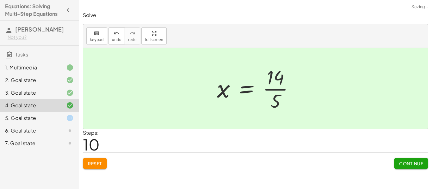
click at [34, 118] on div "5. Goal state" at bounding box center [30, 118] width 51 height 8
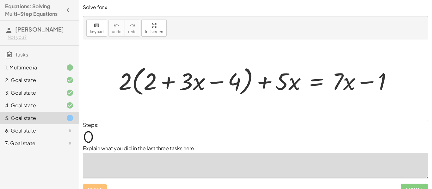
click at [157, 166] on textarea at bounding box center [255, 165] width 345 height 25
click at [173, 164] on textarea "**********" at bounding box center [255, 165] width 345 height 25
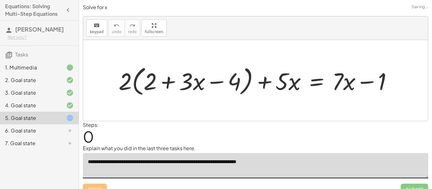
click at [143, 91] on div at bounding box center [257, 80] width 285 height 35
click at [143, 91] on div at bounding box center [255, 80] width 345 height 81
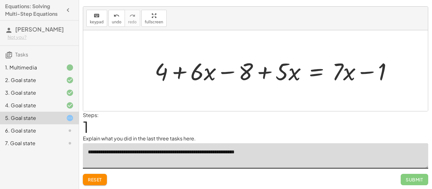
scroll to position [9, 0]
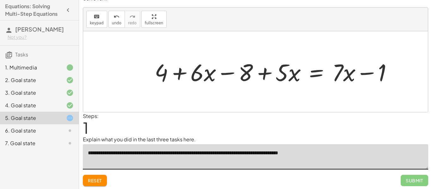
click at [164, 79] on div at bounding box center [275, 71] width 249 height 31
click at [96, 22] on span "keypad" at bounding box center [97, 23] width 14 height 4
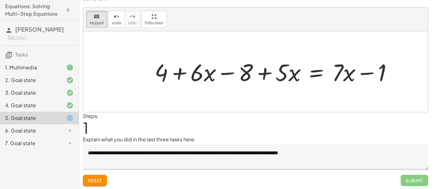
click at [169, 71] on div at bounding box center [275, 71] width 249 height 31
click at [91, 14] on div "keyboard" at bounding box center [97, 17] width 14 height 8
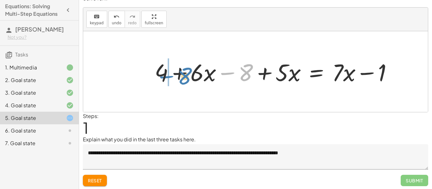
drag, startPoint x: 250, startPoint y: 77, endPoint x: 189, endPoint y: 81, distance: 61.2
click at [189, 81] on div at bounding box center [275, 71] width 249 height 31
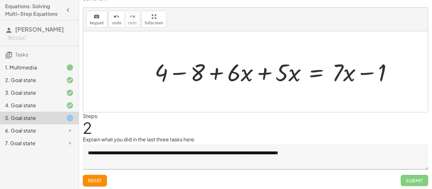
click at [247, 76] on div at bounding box center [275, 71] width 249 height 31
click at [263, 78] on div at bounding box center [275, 71] width 249 height 31
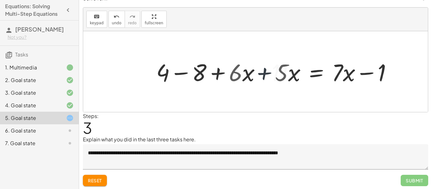
click at [263, 78] on div at bounding box center [298, 71] width 205 height 31
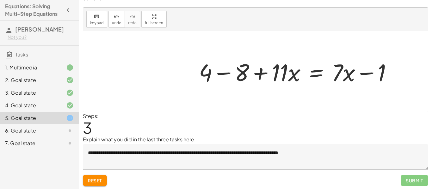
click at [260, 74] on div at bounding box center [298, 71] width 205 height 31
click at [234, 76] on div at bounding box center [298, 71] width 205 height 31
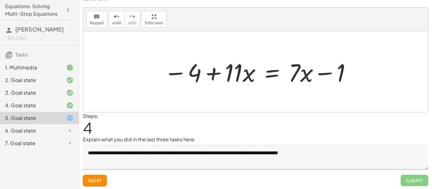
click at [249, 75] on div at bounding box center [258, 72] width 195 height 33
click at [104, 19] on button "keyboard keypad" at bounding box center [96, 19] width 21 height 17
click at [234, 77] on div at bounding box center [233, 72] width 17 height 29
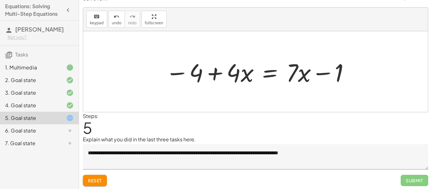
click at [289, 79] on div at bounding box center [257, 72] width 191 height 33
click at [101, 19] on div "keyboard" at bounding box center [97, 17] width 14 height 8
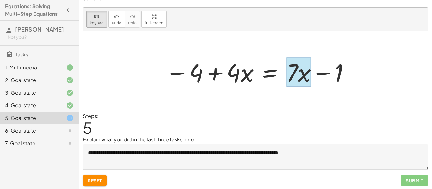
click at [300, 75] on div at bounding box center [298, 72] width 25 height 29
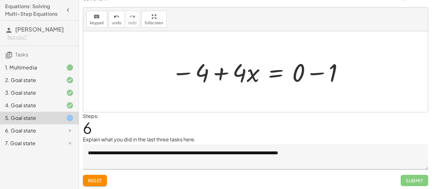
click at [304, 75] on div at bounding box center [257, 72] width 179 height 33
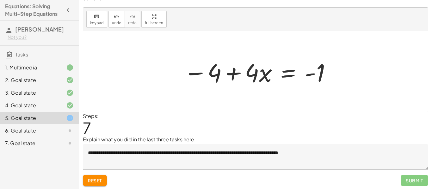
click at [232, 75] on div at bounding box center [258, 72] width 155 height 33
click at [203, 75] on div at bounding box center [258, 72] width 155 height 33
click at [89, 21] on button "keyboard keypad" at bounding box center [96, 19] width 21 height 17
click at [103, 16] on button "keyboard keypad" at bounding box center [96, 19] width 21 height 17
drag, startPoint x: 216, startPoint y: 77, endPoint x: 359, endPoint y: 83, distance: 143.4
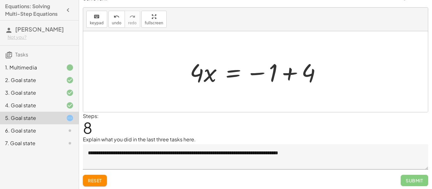
click at [290, 75] on div at bounding box center [258, 72] width 143 height 33
click at [290, 75] on div at bounding box center [255, 71] width 345 height 81
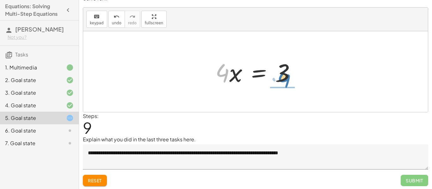
drag, startPoint x: 224, startPoint y: 76, endPoint x: 286, endPoint y: 81, distance: 61.9
click at [286, 81] on div at bounding box center [258, 72] width 92 height 33
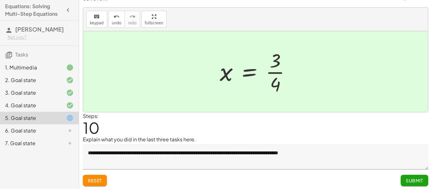
click at [407, 180] on span "Submit" at bounding box center [414, 181] width 17 height 6
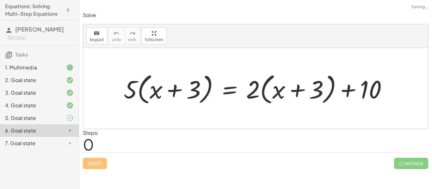
scroll to position [0, 0]
click at [58, 116] on div at bounding box center [65, 118] width 18 height 8
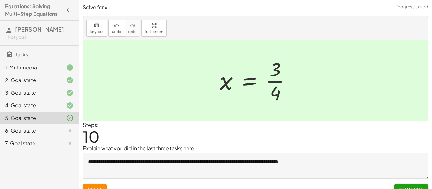
scroll to position [10, 0]
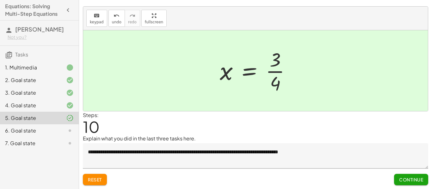
click at [338, 157] on textarea "**********" at bounding box center [255, 156] width 345 height 25
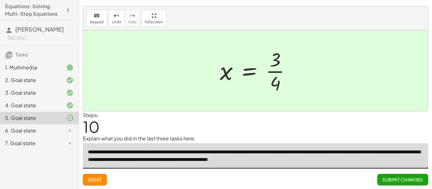
type textarea "**********"
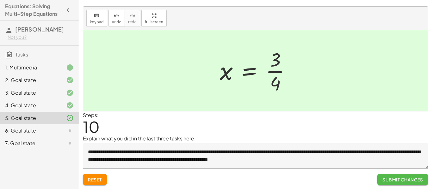
click at [390, 181] on span "Submit Changes" at bounding box center [402, 180] width 41 height 6
click at [411, 183] on button "Continue" at bounding box center [411, 179] width 34 height 11
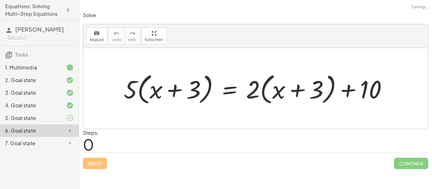
click at [143, 85] on div at bounding box center [257, 89] width 275 height 36
click at [143, 85] on div at bounding box center [267, 89] width 258 height 36
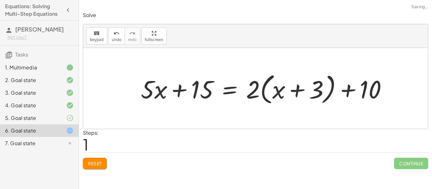
click at [261, 95] on div at bounding box center [267, 89] width 258 height 36
click at [261, 95] on div at bounding box center [254, 88] width 232 height 33
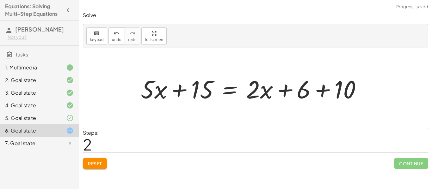
click at [324, 96] on div at bounding box center [254, 88] width 232 height 33
click at [323, 96] on div at bounding box center [236, 88] width 196 height 33
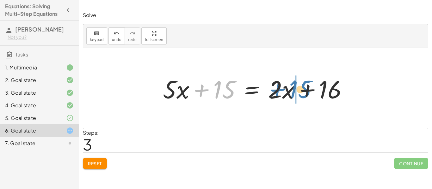
drag, startPoint x: 221, startPoint y: 90, endPoint x: 296, endPoint y: 90, distance: 75.3
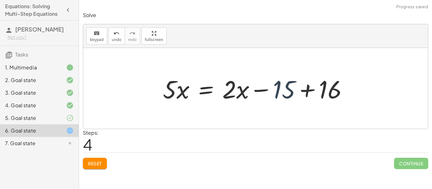
click at [284, 92] on div at bounding box center [258, 88] width 196 height 33
click at [244, 95] on div at bounding box center [258, 88] width 196 height 33
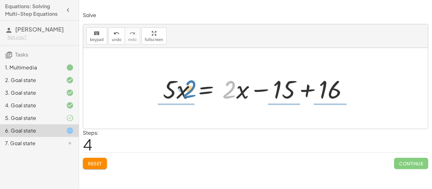
drag, startPoint x: 234, startPoint y: 89, endPoint x: 195, endPoint y: 89, distance: 39.2
click at [195, 89] on div at bounding box center [258, 88] width 196 height 33
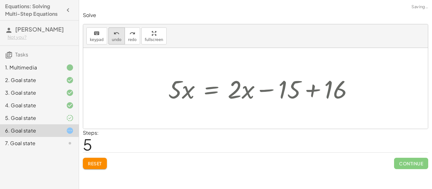
click at [114, 38] on span "undo" at bounding box center [116, 40] width 9 height 4
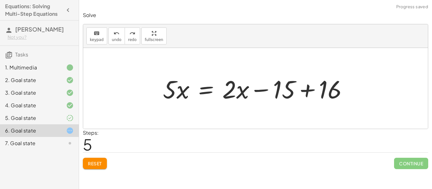
click at [94, 164] on span "Reset" at bounding box center [95, 164] width 14 height 6
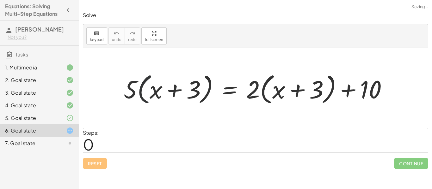
click at [140, 100] on div at bounding box center [257, 89] width 275 height 36
click at [140, 100] on div at bounding box center [267, 89] width 258 height 36
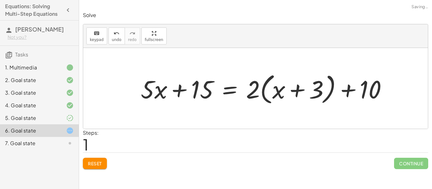
click at [268, 98] on div at bounding box center [267, 89] width 258 height 36
click at [268, 98] on div at bounding box center [254, 88] width 232 height 33
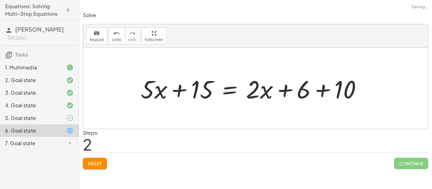
click at [320, 94] on div at bounding box center [254, 88] width 232 height 33
click at [320, 94] on div at bounding box center [236, 88] width 196 height 33
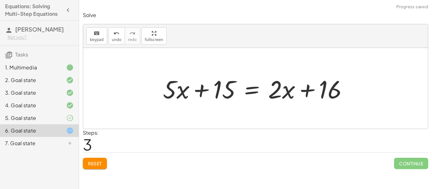
click at [307, 91] on div at bounding box center [258, 88] width 196 height 33
click at [206, 91] on div at bounding box center [258, 88] width 196 height 33
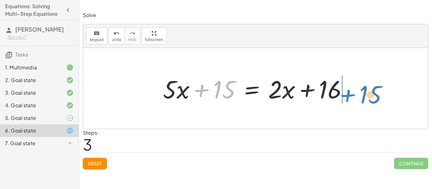
drag, startPoint x: 220, startPoint y: 92, endPoint x: 365, endPoint y: 97, distance: 144.6
click at [365, 97] on div "· 5 · ( + x + 3 ) = + · 2 · ( + x + 3 ) + 10 + · 5 · x + 15 = + · 2 · ( + x + 3…" at bounding box center [255, 88] width 345 height 81
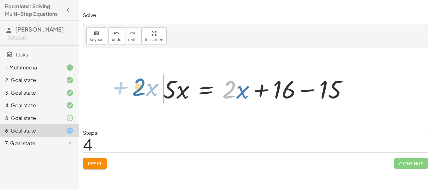
drag, startPoint x: 232, startPoint y: 91, endPoint x: 141, endPoint y: 90, distance: 90.5
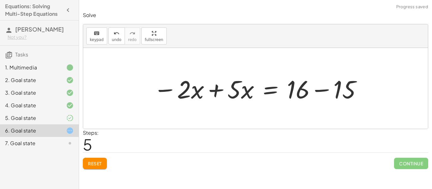
click at [185, 92] on div at bounding box center [257, 88] width 215 height 33
click at [213, 94] on div at bounding box center [257, 88] width 215 height 33
click at [213, 94] on div at bounding box center [255, 88] width 345 height 81
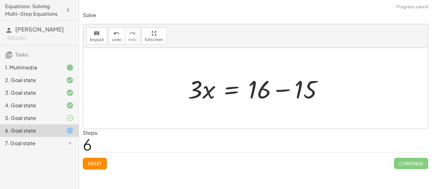
click at [267, 95] on div at bounding box center [258, 88] width 146 height 33
click at [282, 92] on div at bounding box center [258, 88] width 146 height 33
click at [282, 92] on div at bounding box center [255, 88] width 345 height 81
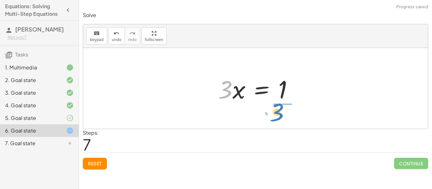
drag, startPoint x: 220, startPoint y: 95, endPoint x: 274, endPoint y: 115, distance: 57.3
click at [274, 115] on div "· 5 · ( + x + 3 ) = + · 2 · ( + x + 3 ) + 10 + · 5 · x + 15 = + · 2 · ( + x + 3…" at bounding box center [255, 88] width 345 height 81
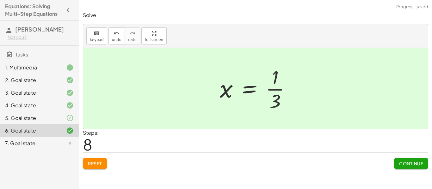
click at [400, 165] on span "Continue" at bounding box center [411, 164] width 24 height 6
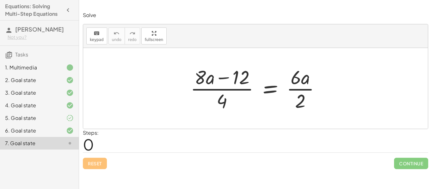
click at [199, 82] on div at bounding box center [257, 88] width 141 height 49
click at [311, 92] on div at bounding box center [257, 88] width 141 height 49
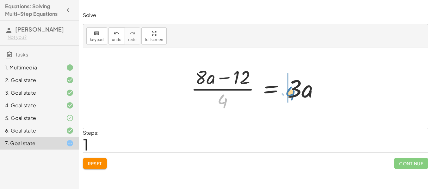
drag, startPoint x: 223, startPoint y: 101, endPoint x: 292, endPoint y: 92, distance: 68.8
click at [292, 92] on div at bounding box center [258, 88] width 140 height 49
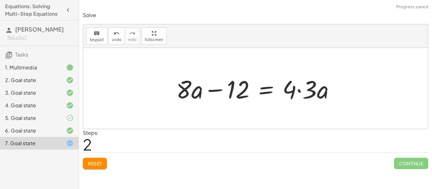
click at [303, 91] on div at bounding box center [258, 88] width 170 height 33
click at [302, 91] on div at bounding box center [252, 88] width 158 height 33
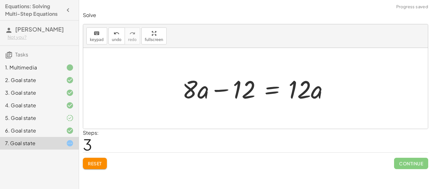
click at [211, 89] on div at bounding box center [258, 88] width 158 height 33
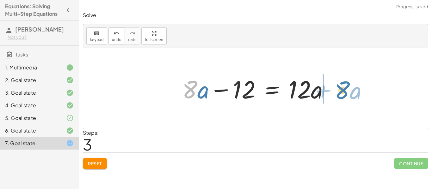
drag, startPoint x: 190, startPoint y: 90, endPoint x: 342, endPoint y: 90, distance: 152.4
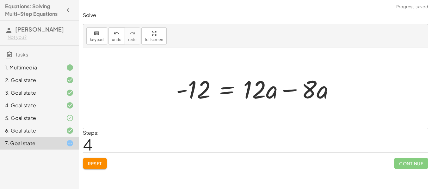
click at [284, 90] on div at bounding box center [258, 88] width 170 height 33
click at [284, 90] on div "· ( + · 8 · a − 12 ) · 4 = · 6 · a · 2 · ( + · 8 · a − 12 ) · 4 = · 3 · a + · 8…" at bounding box center [226, 89] width 118 height 36
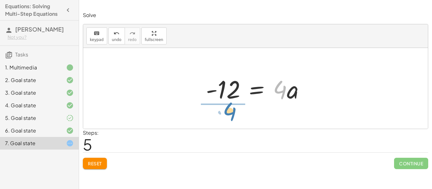
drag, startPoint x: 282, startPoint y: 90, endPoint x: 231, endPoint y: 113, distance: 55.2
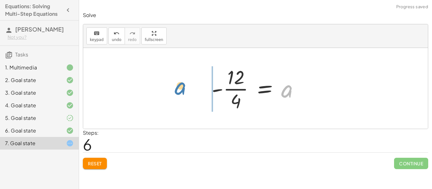
drag, startPoint x: 284, startPoint y: 93, endPoint x: 167, endPoint y: 91, distance: 117.3
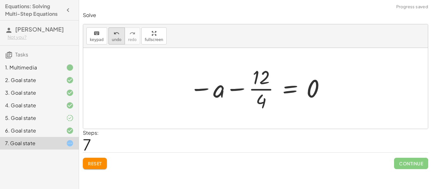
click at [115, 39] on span "undo" at bounding box center [116, 40] width 9 height 4
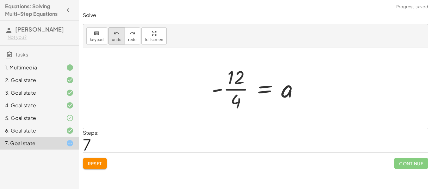
click at [115, 40] on span "undo" at bounding box center [116, 40] width 9 height 4
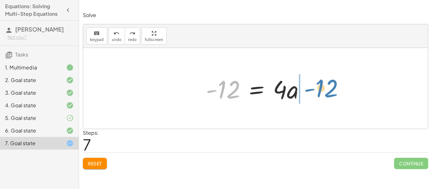
drag, startPoint x: 221, startPoint y: 90, endPoint x: 319, endPoint y: 88, distance: 97.4
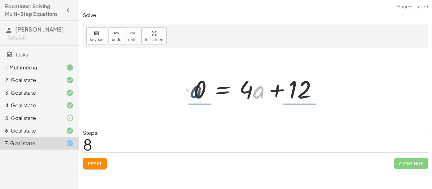
drag, startPoint x: 261, startPoint y: 94, endPoint x: 198, endPoint y: 93, distance: 63.3
click at [198, 93] on div at bounding box center [257, 88] width 135 height 33
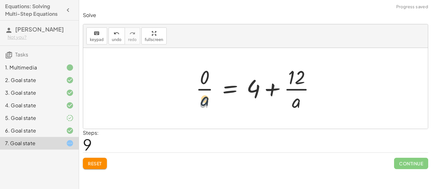
drag, startPoint x: 202, startPoint y: 102, endPoint x: 201, endPoint y: 97, distance: 4.8
click at [201, 97] on div at bounding box center [258, 88] width 131 height 49
click at [201, 97] on div at bounding box center [261, 88] width 126 height 49
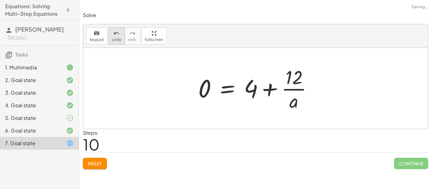
click at [115, 38] on span "undo" at bounding box center [116, 40] width 9 height 4
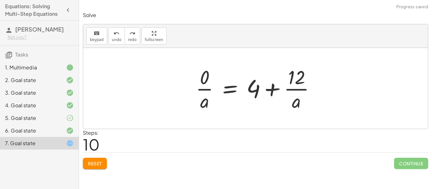
click at [206, 77] on div at bounding box center [258, 88] width 131 height 49
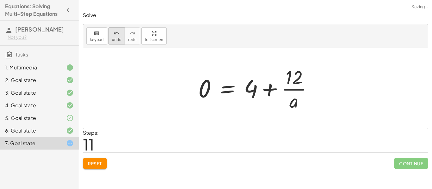
click at [116, 39] on span "undo" at bounding box center [116, 40] width 9 height 4
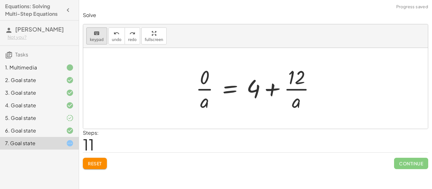
click at [96, 35] on icon "keyboard" at bounding box center [97, 34] width 6 height 8
click at [207, 77] on div at bounding box center [204, 77] width 9 height 22
click at [207, 87] on div at bounding box center [258, 88] width 130 height 49
click at [117, 40] on span "undo" at bounding box center [116, 40] width 9 height 4
click at [92, 164] on span "Reset" at bounding box center [95, 164] width 14 height 6
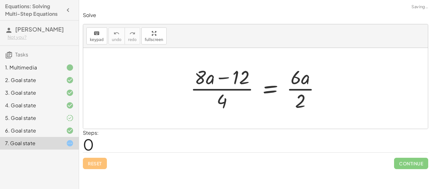
click at [296, 85] on div at bounding box center [257, 88] width 141 height 49
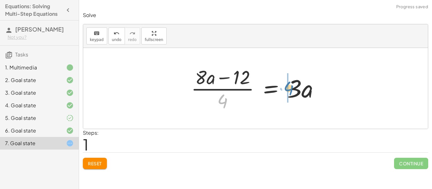
drag, startPoint x: 223, startPoint y: 103, endPoint x: 288, endPoint y: 92, distance: 66.5
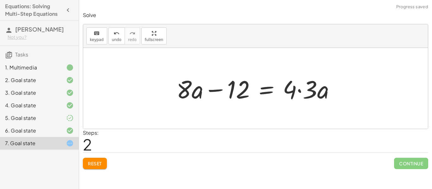
click at [320, 90] on div at bounding box center [258, 88] width 170 height 33
click at [316, 91] on div at bounding box center [258, 88] width 170 height 33
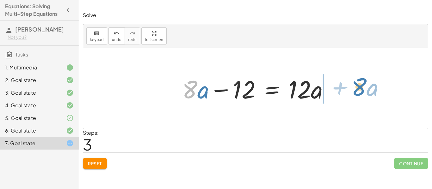
drag, startPoint x: 190, startPoint y: 92, endPoint x: 360, endPoint y: 89, distance: 169.5
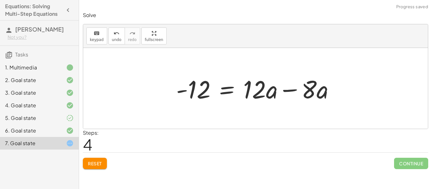
click at [292, 92] on div at bounding box center [258, 88] width 170 height 33
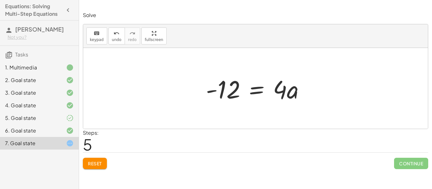
click at [252, 92] on div at bounding box center [258, 88] width 110 height 33
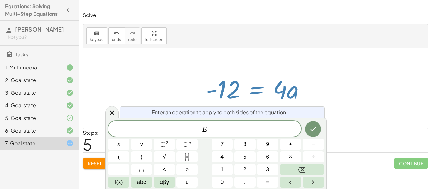
click at [252, 92] on div at bounding box center [258, 88] width 110 height 33
click at [108, 114] on div at bounding box center [111, 112] width 13 height 12
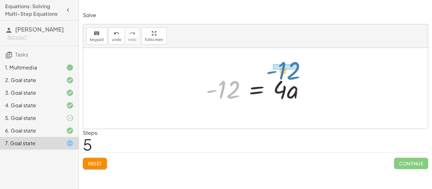
drag, startPoint x: 221, startPoint y: 90, endPoint x: 281, endPoint y: 71, distance: 62.9
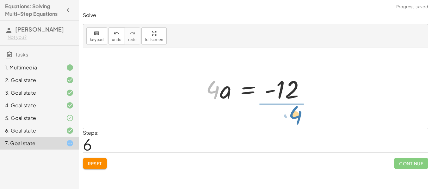
drag, startPoint x: 210, startPoint y: 92, endPoint x: 293, endPoint y: 114, distance: 86.2
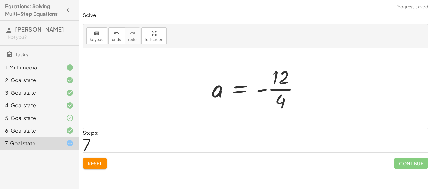
click at [274, 87] on div at bounding box center [257, 88] width 99 height 49
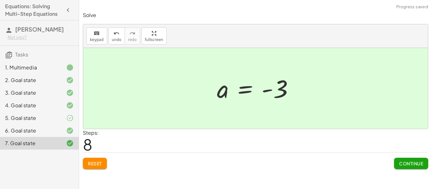
click at [406, 164] on span "Continue" at bounding box center [411, 164] width 24 height 6
